Goal: Task Accomplishment & Management: Manage account settings

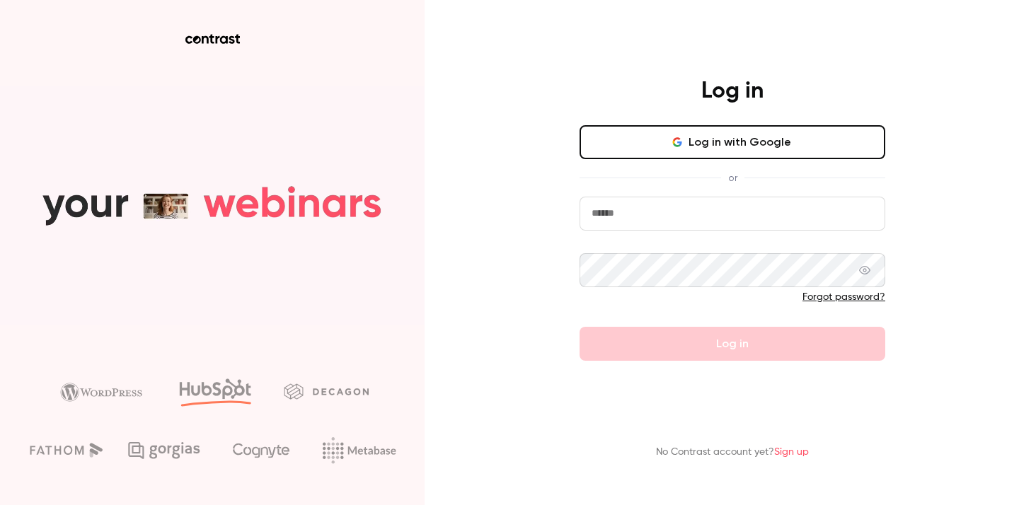
click at [734, 161] on div "Log in with Google or Forgot password? Log in" at bounding box center [733, 243] width 306 height 236
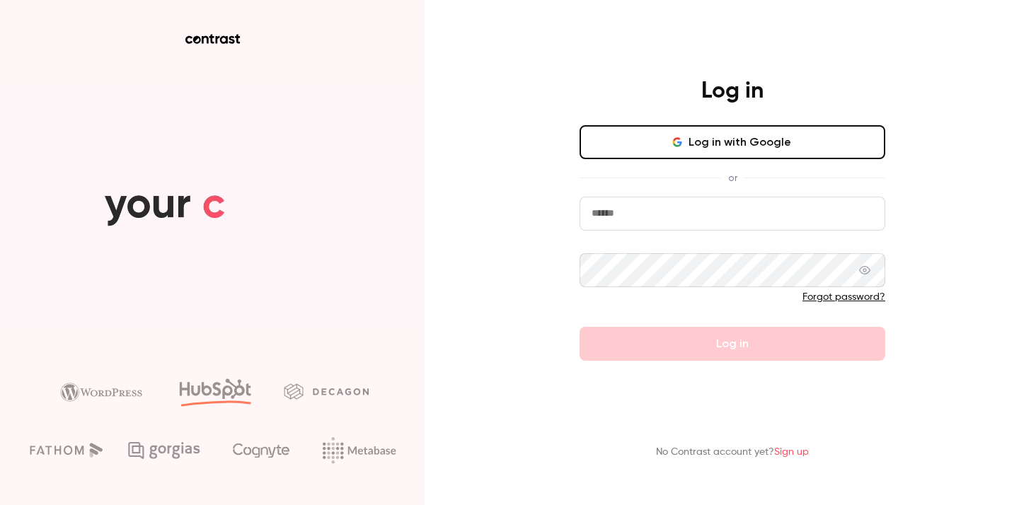
click at [721, 144] on button "Log in with Google" at bounding box center [733, 142] width 306 height 34
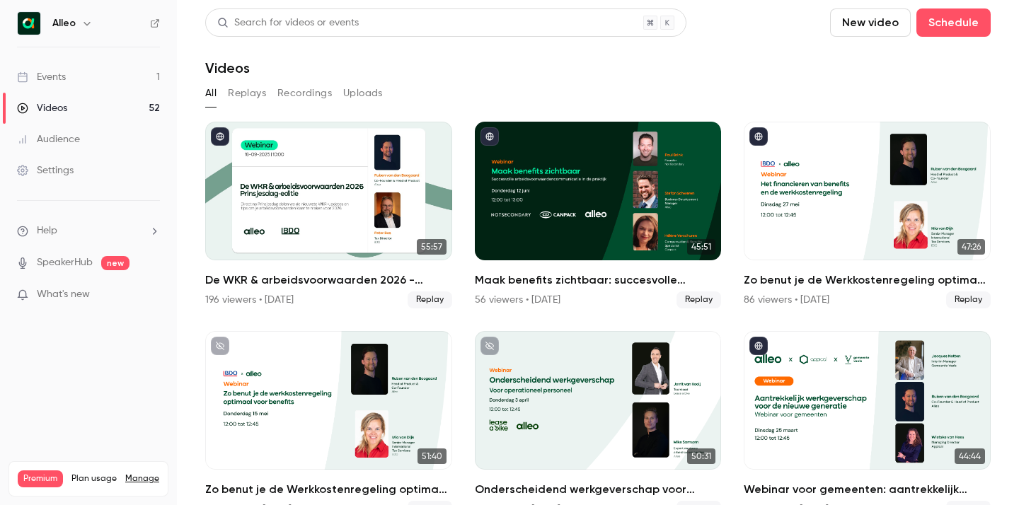
click at [103, 75] on link "Events 1" at bounding box center [88, 77] width 177 height 31
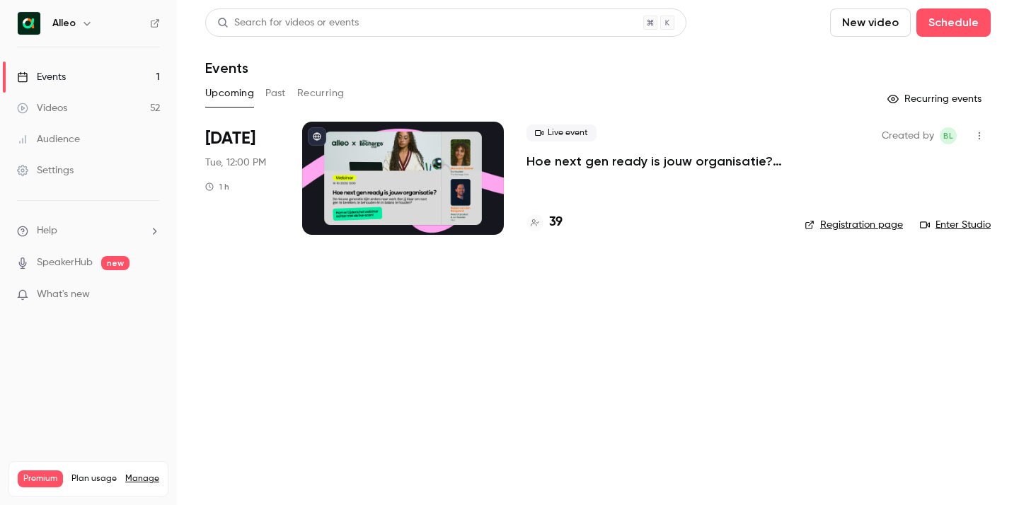
click at [590, 166] on p "Hoe next gen ready is jouw organisatie? Alleo x The Recharge Club" at bounding box center [655, 161] width 256 height 17
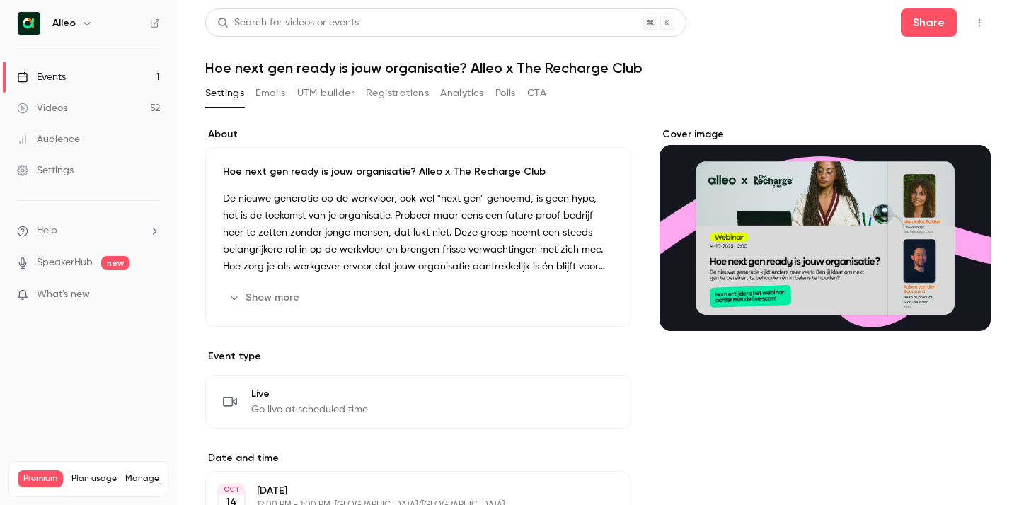
click at [385, 89] on button "Registrations" at bounding box center [397, 93] width 63 height 23
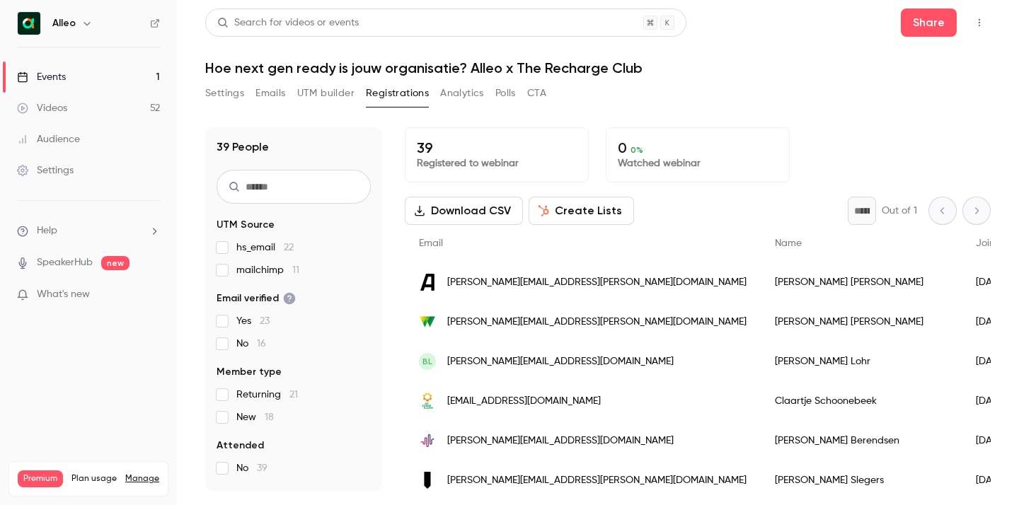
click at [480, 216] on button "Download CSV" at bounding box center [464, 211] width 118 height 28
